Goal: Navigation & Orientation: Understand site structure

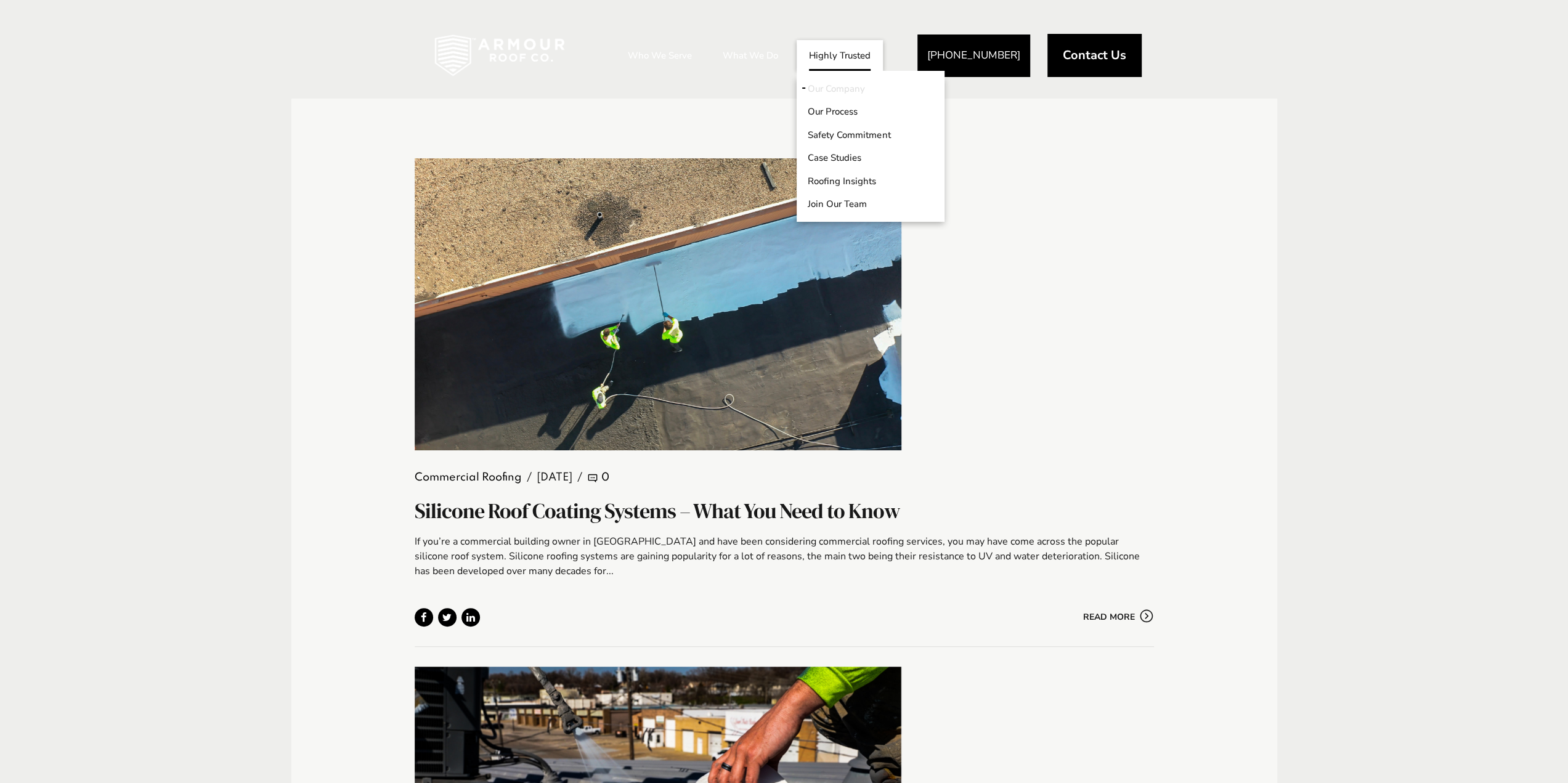
click at [830, 91] on link "Our Company" at bounding box center [870, 88] width 148 height 23
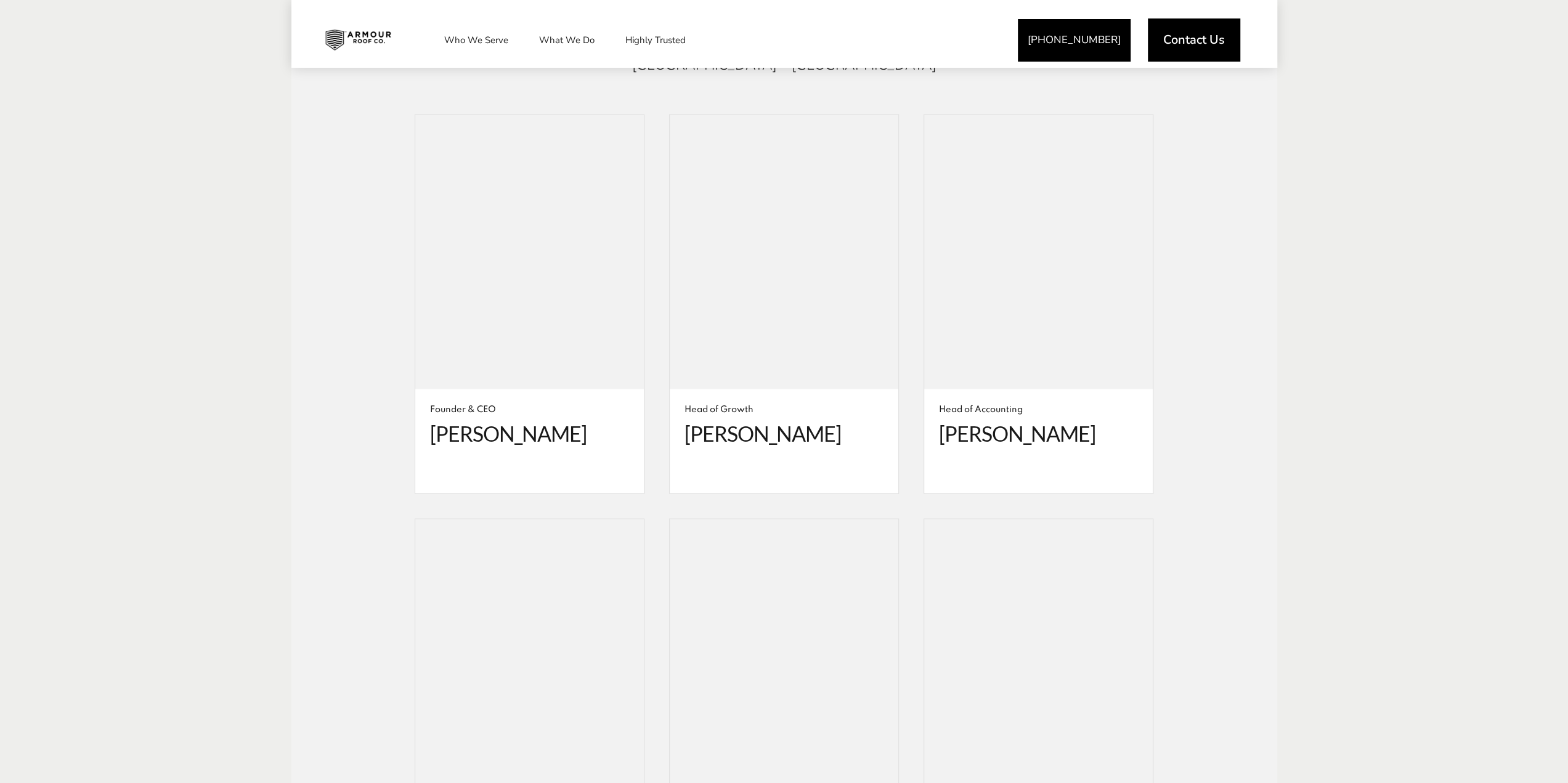
scroll to position [2279, 0]
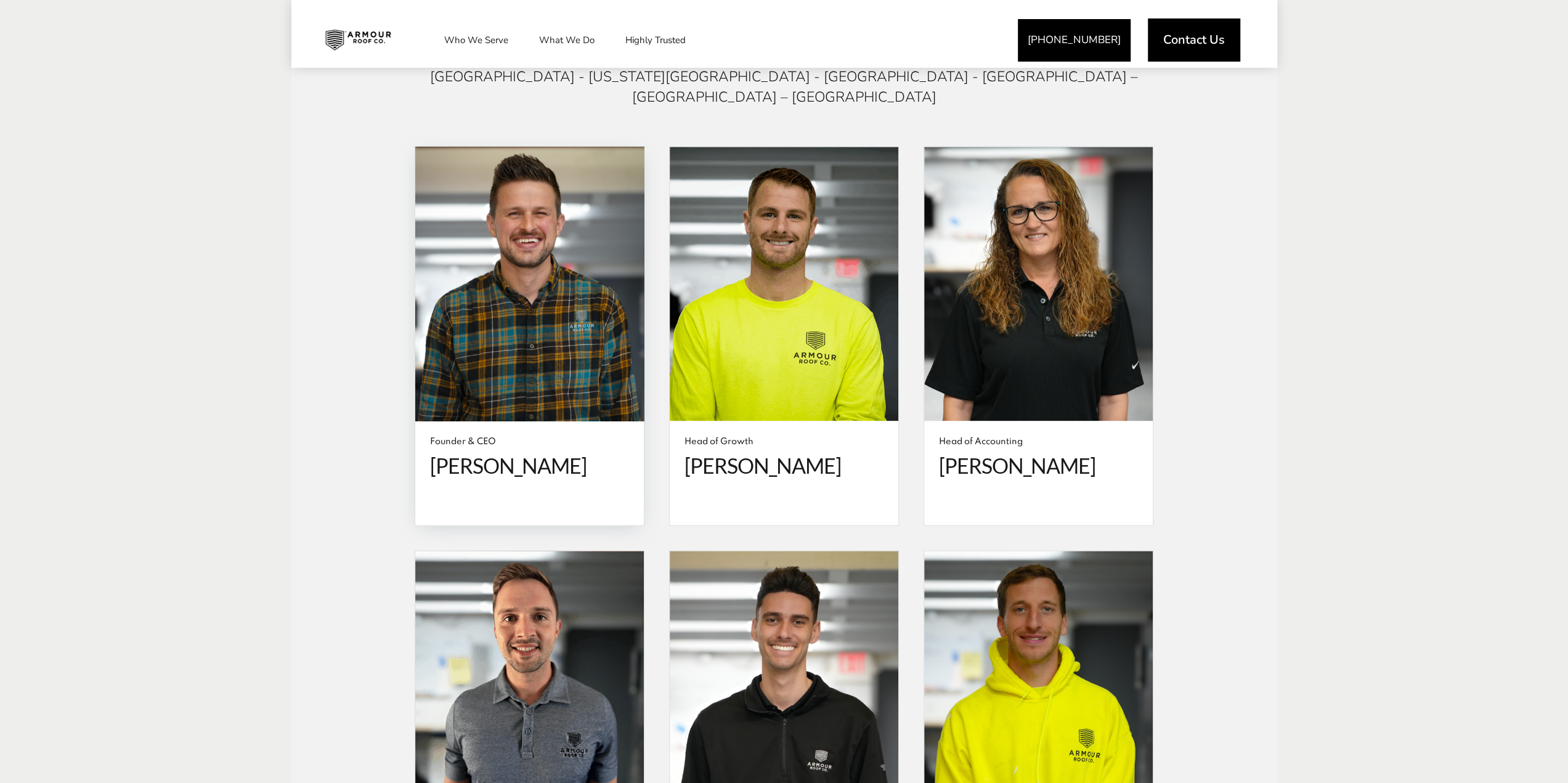
click at [563, 252] on span at bounding box center [529, 284] width 229 height 274
click at [509, 453] on span "Spencer Krogh" at bounding box center [530, 465] width 199 height 25
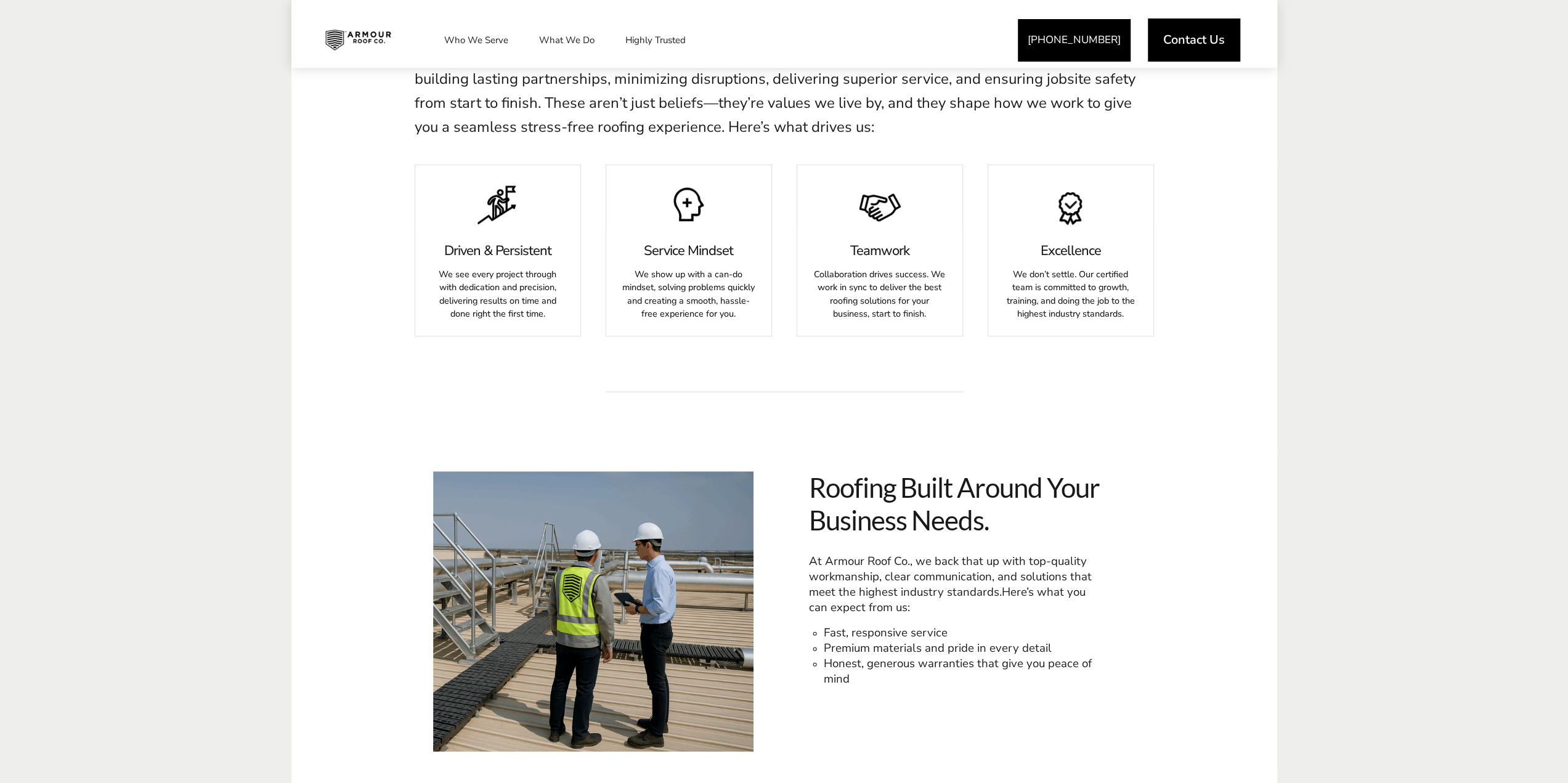
scroll to position [555, 0]
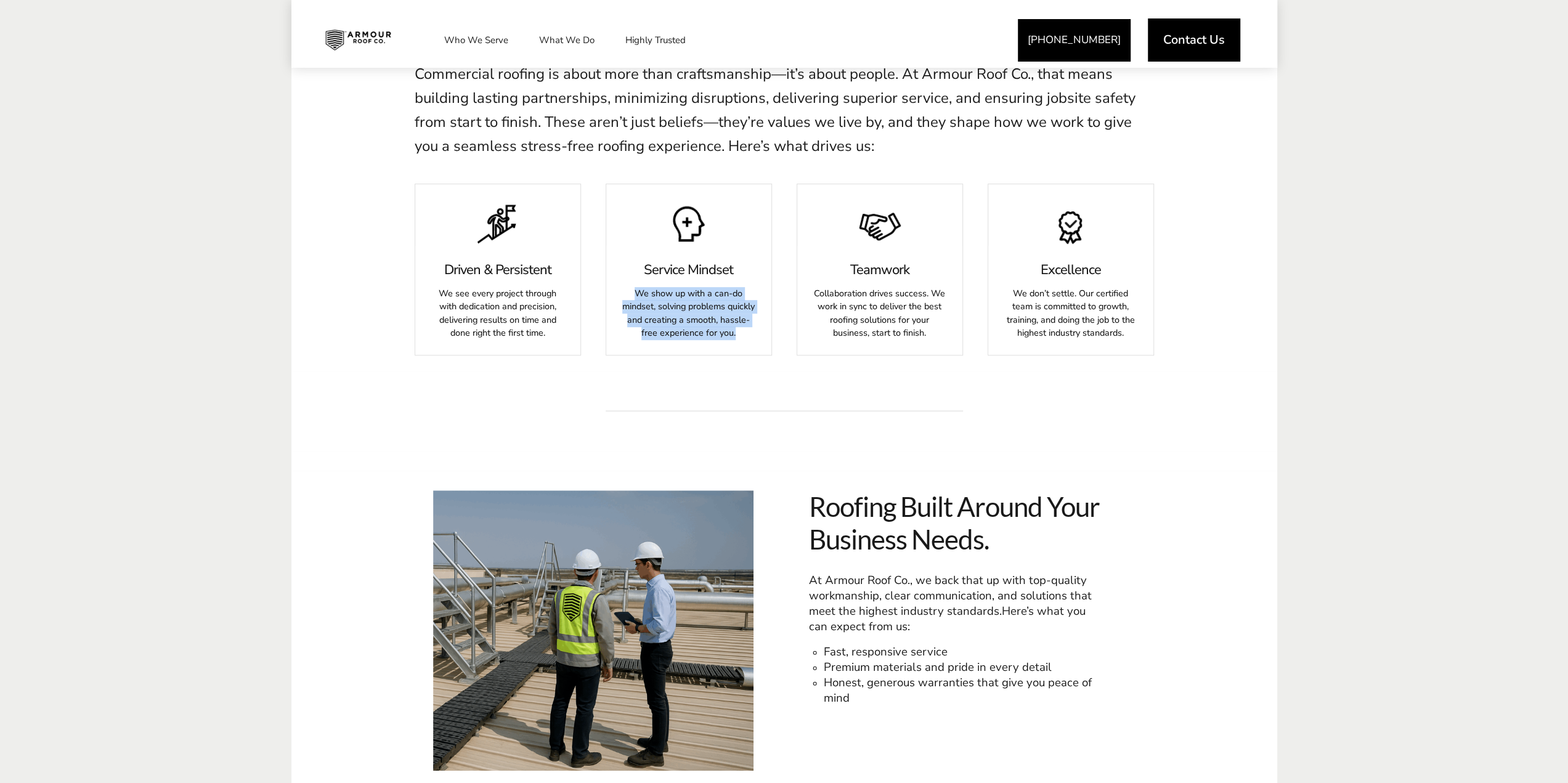
drag, startPoint x: 635, startPoint y: 290, endPoint x: 755, endPoint y: 344, distance: 131.6
click at [755, 344] on div "Service Mindset We show up with a can-do mindset, solving problems quickly and …" at bounding box center [689, 300] width 165 height 109
drag, startPoint x: 813, startPoint y: 290, endPoint x: 933, endPoint y: 337, distance: 128.9
click at [933, 337] on div "Teamwork Collaboration drives success. We work in sync to deliver the best roof…" at bounding box center [880, 300] width 165 height 109
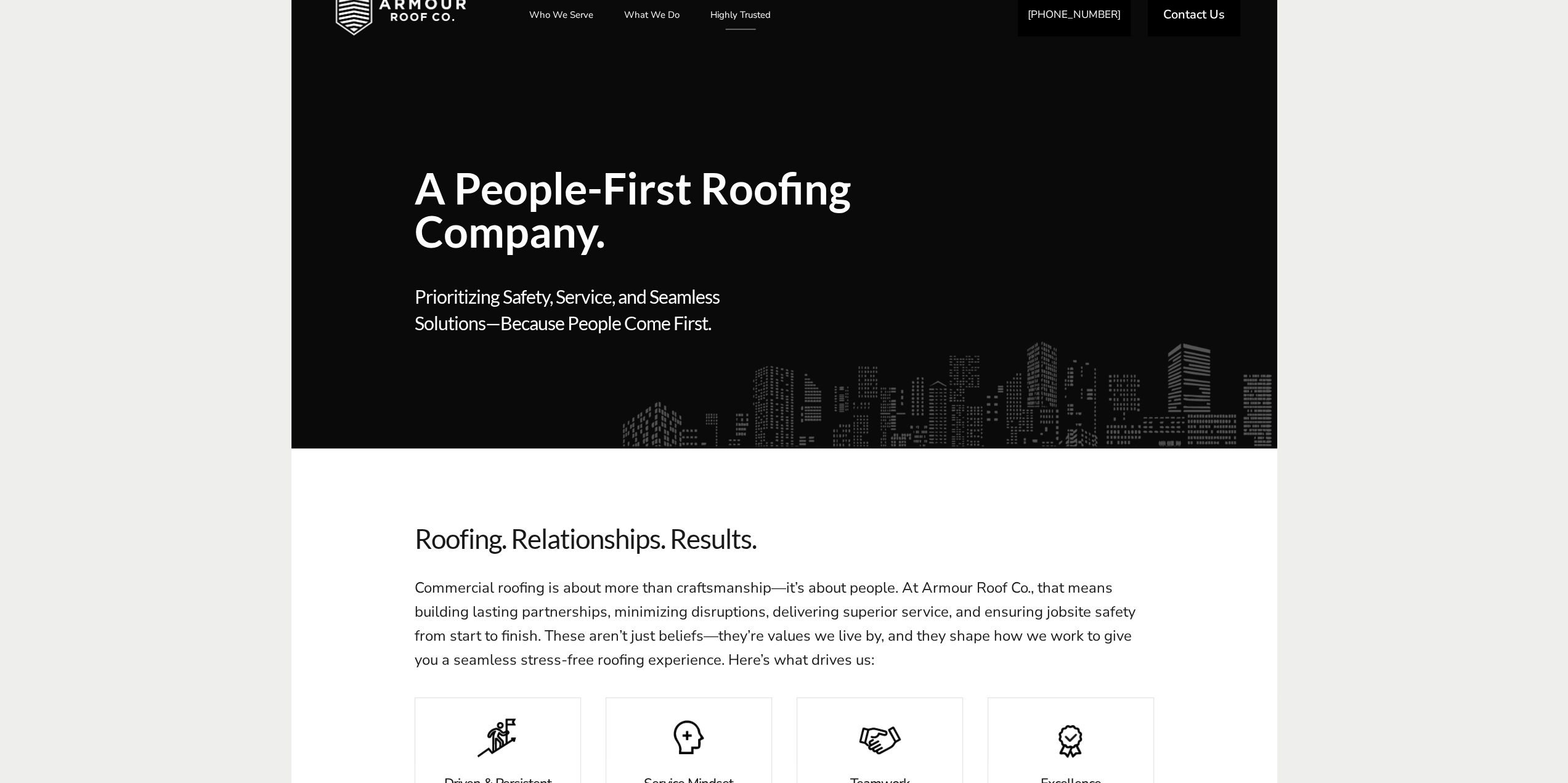
scroll to position [0, 0]
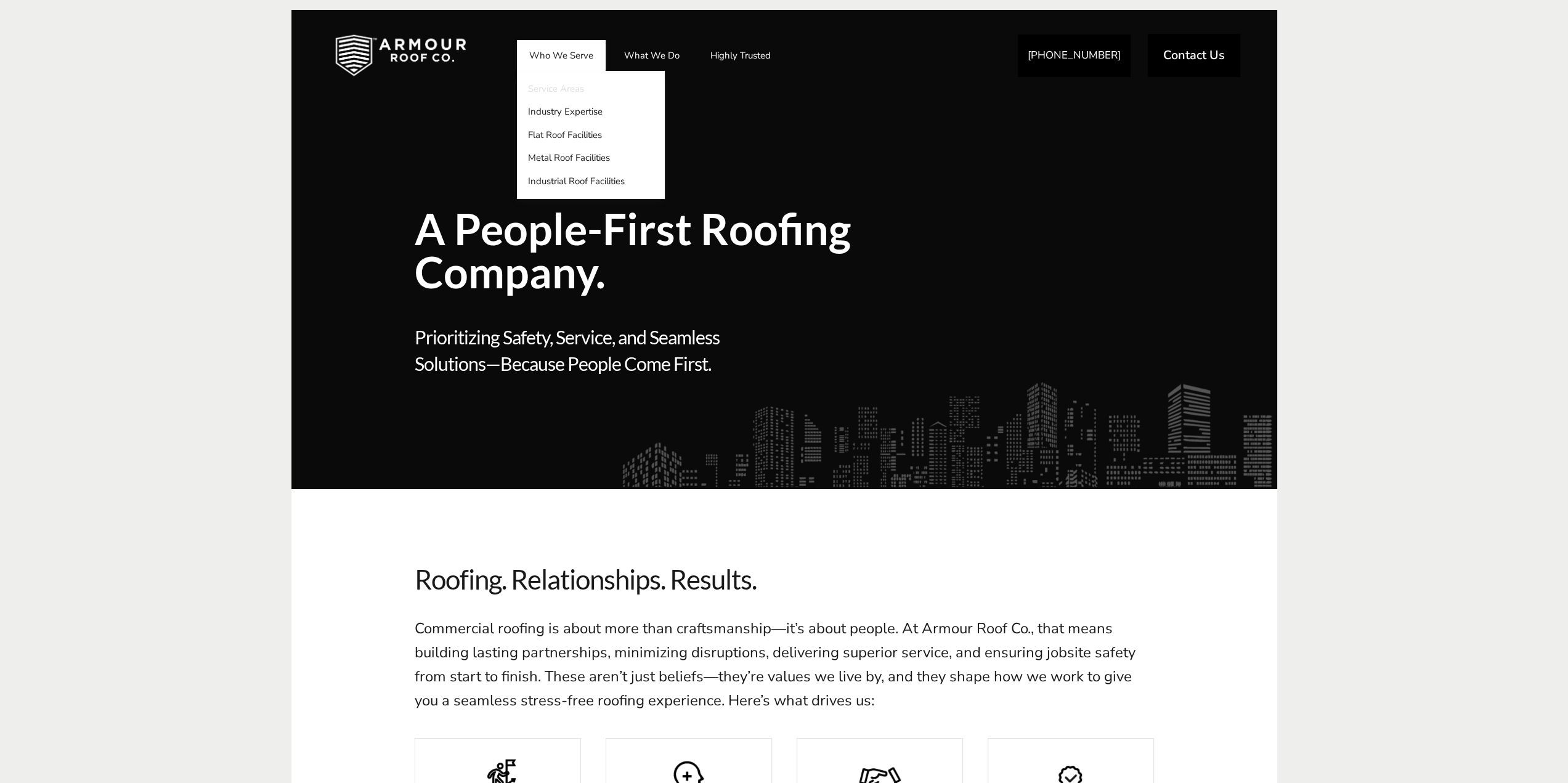
click at [560, 89] on link "Service Areas" at bounding box center [591, 88] width 148 height 23
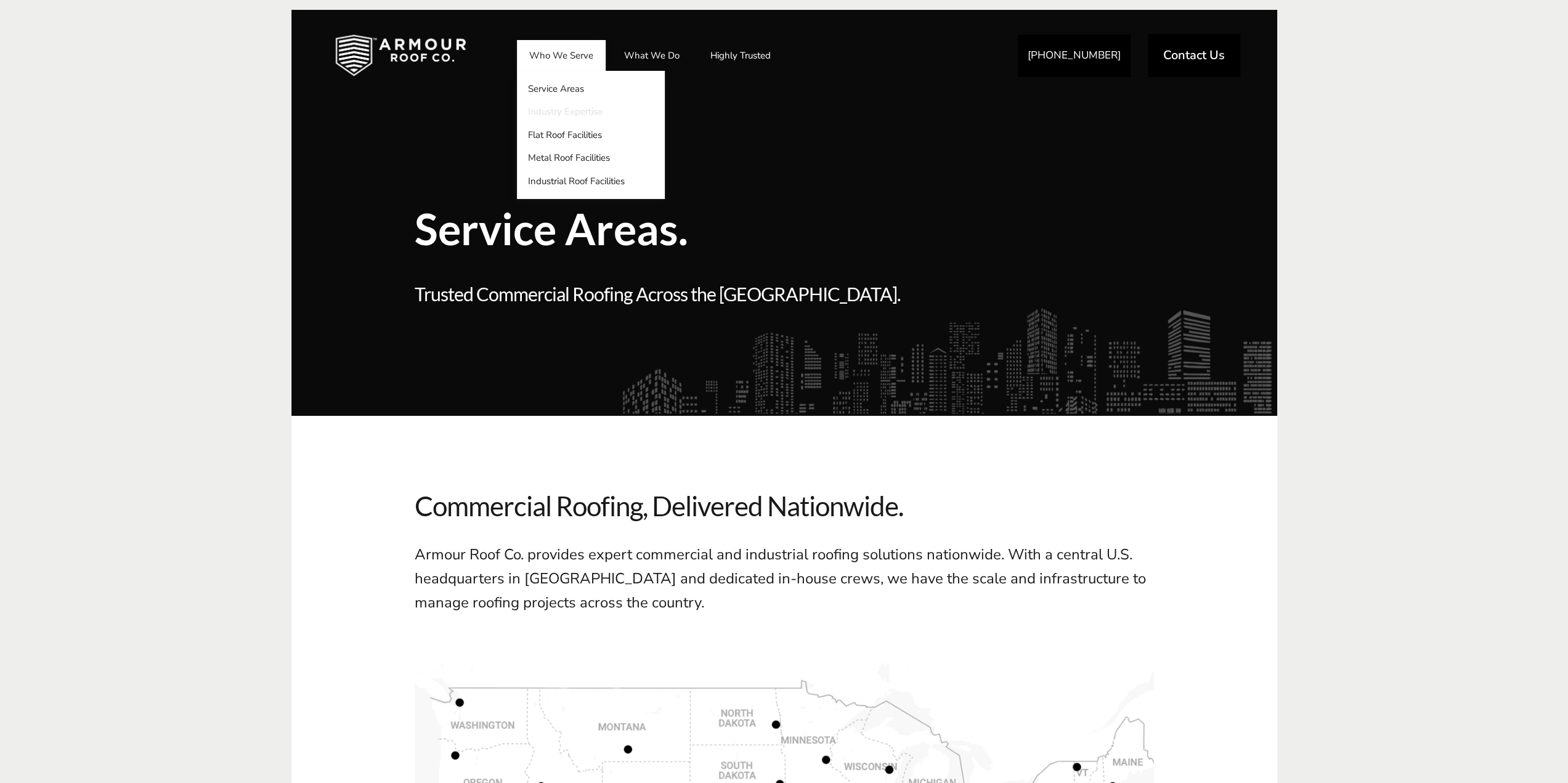
click at [562, 113] on link "Industry Expertise" at bounding box center [591, 111] width 148 height 23
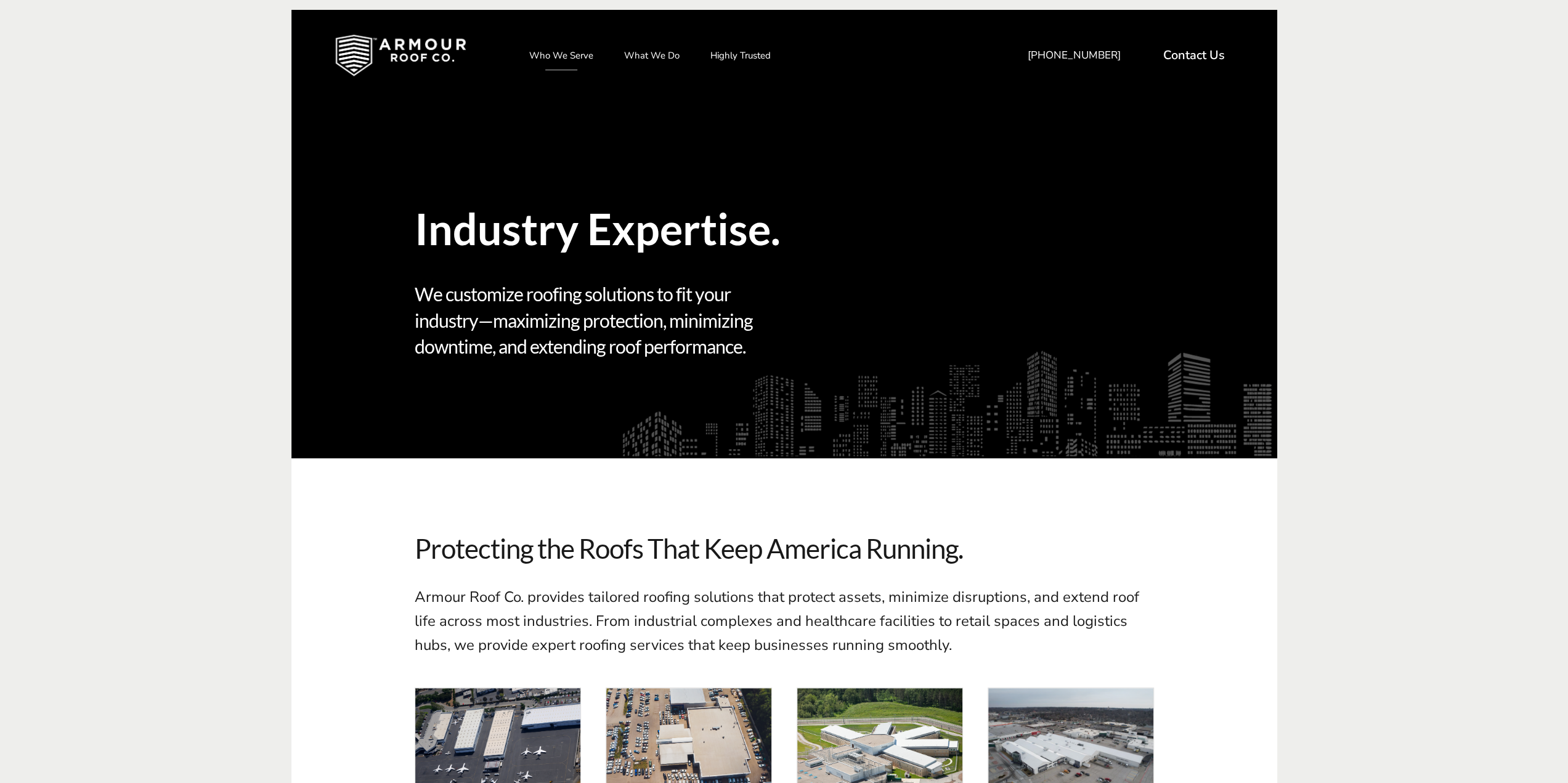
click at [373, 54] on img at bounding box center [401, 55] width 170 height 62
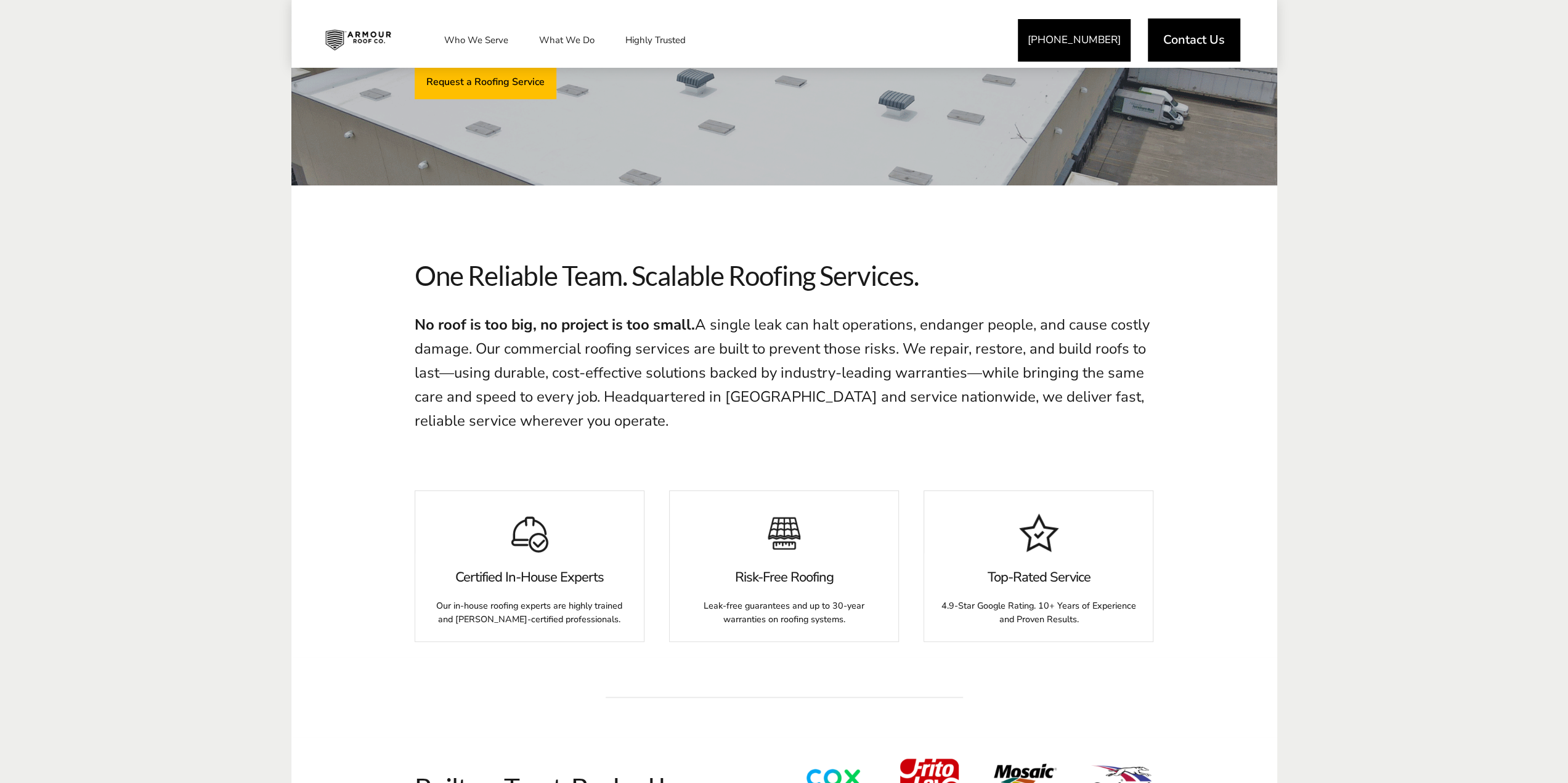
scroll to position [123, 0]
